Goal: Transaction & Acquisition: Purchase product/service

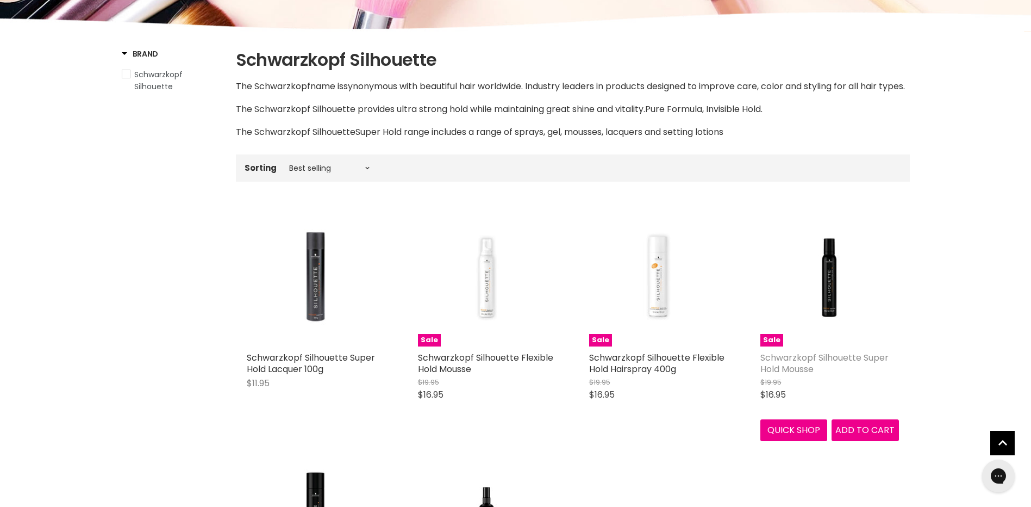
click at [835, 373] on link "Schwarzkopf Silhouette Super Hold Mousse" at bounding box center [824, 363] width 128 height 24
